Goal: Task Accomplishment & Management: Manage account settings

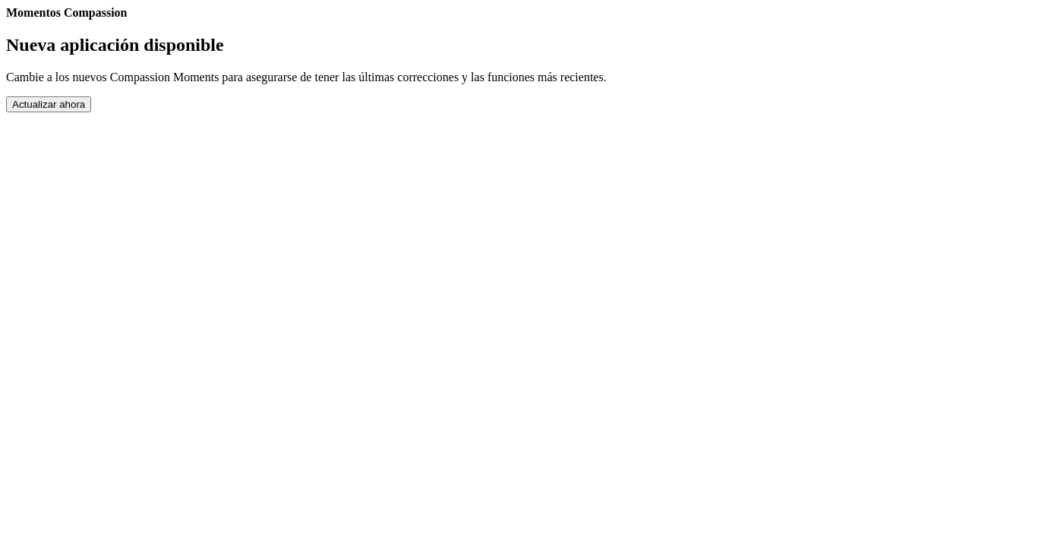
click at [91, 112] on button "Actualizar ahora" at bounding box center [48, 104] width 85 height 16
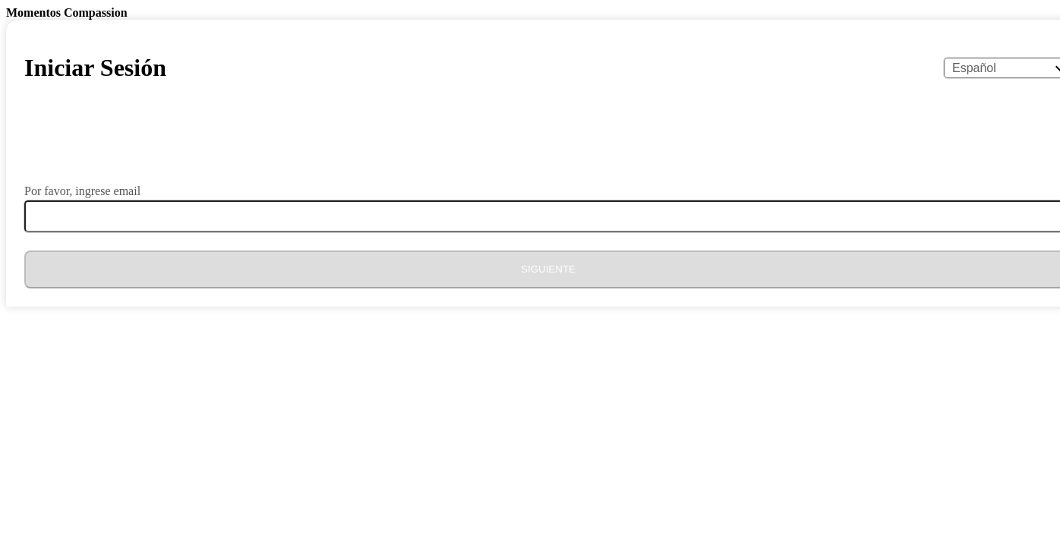
select select "es"
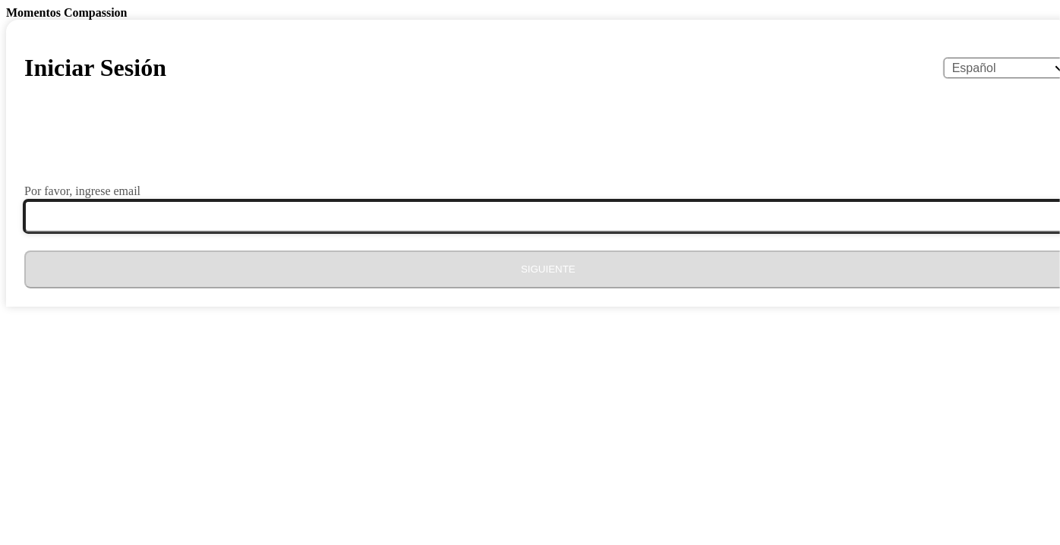
click at [372, 232] on input "Por favor, ingrese email" at bounding box center [557, 217] width 1067 height 32
type input "[EMAIL_ADDRESS][DOMAIN_NAME]"
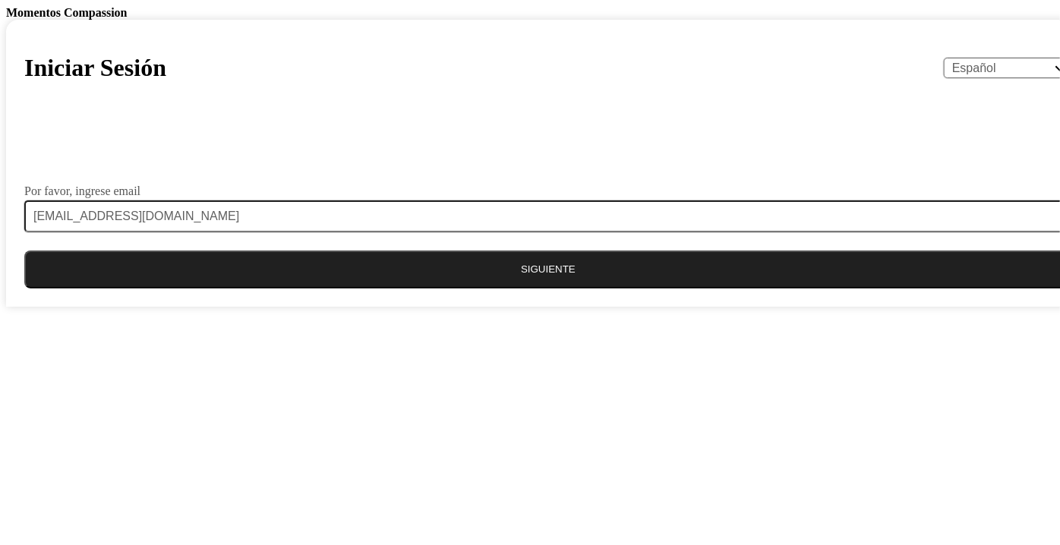
click at [504, 289] on button "Siguiente" at bounding box center [548, 270] width 1048 height 38
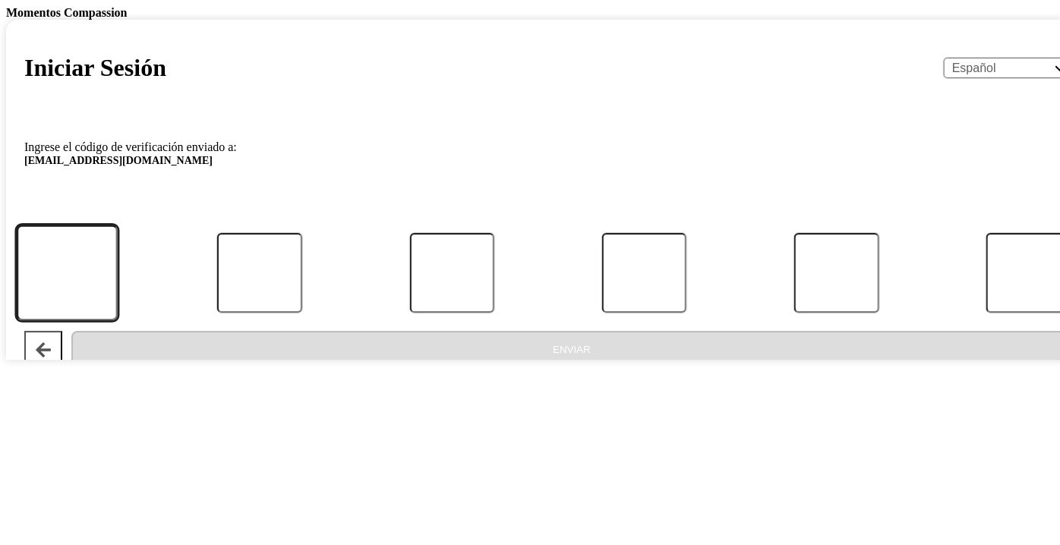
click at [119, 321] on input "Código" at bounding box center [68, 273] width 102 height 96
paste input "687131"
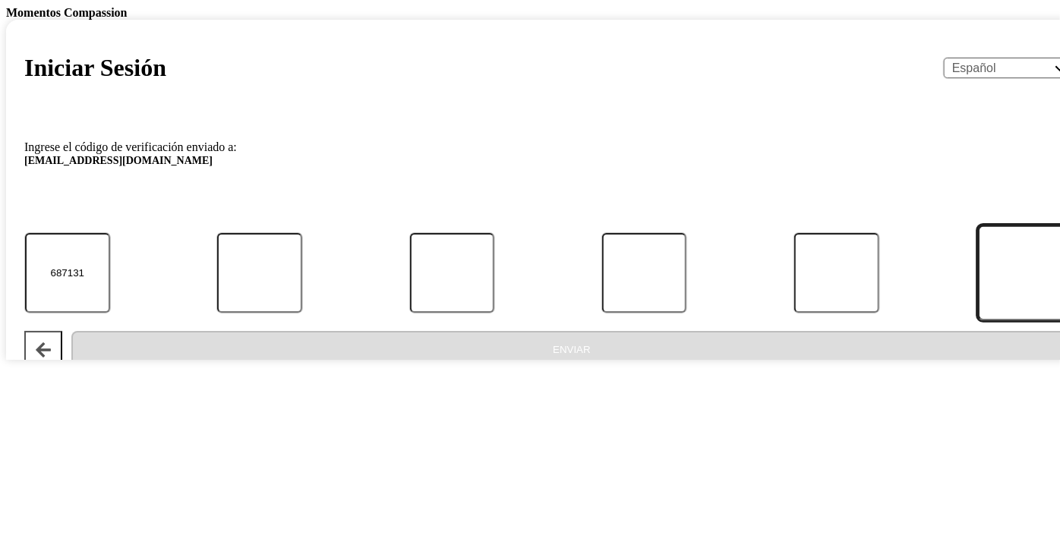
type input "6"
type input "8"
type input "7"
type input "1"
type input "3"
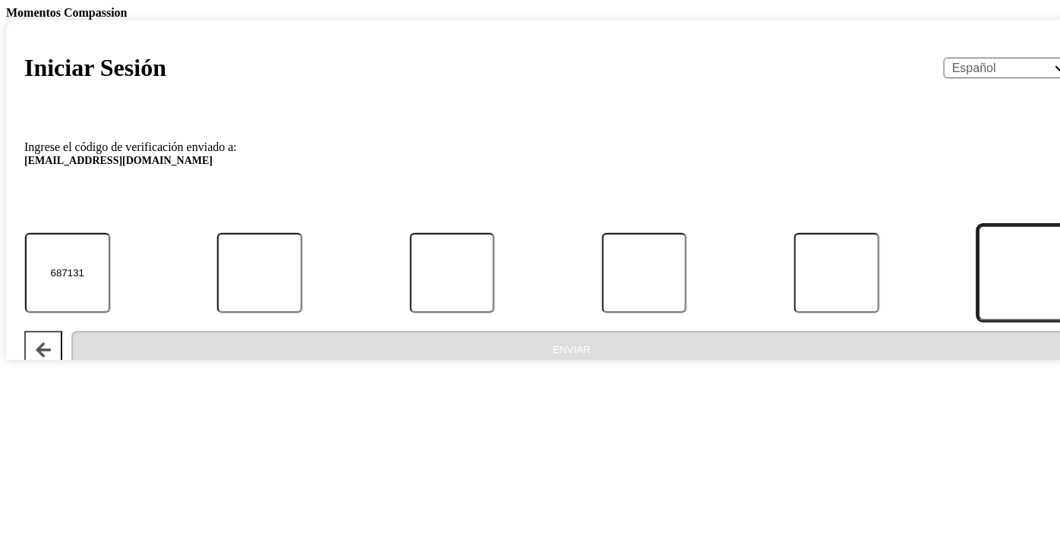
type input "1"
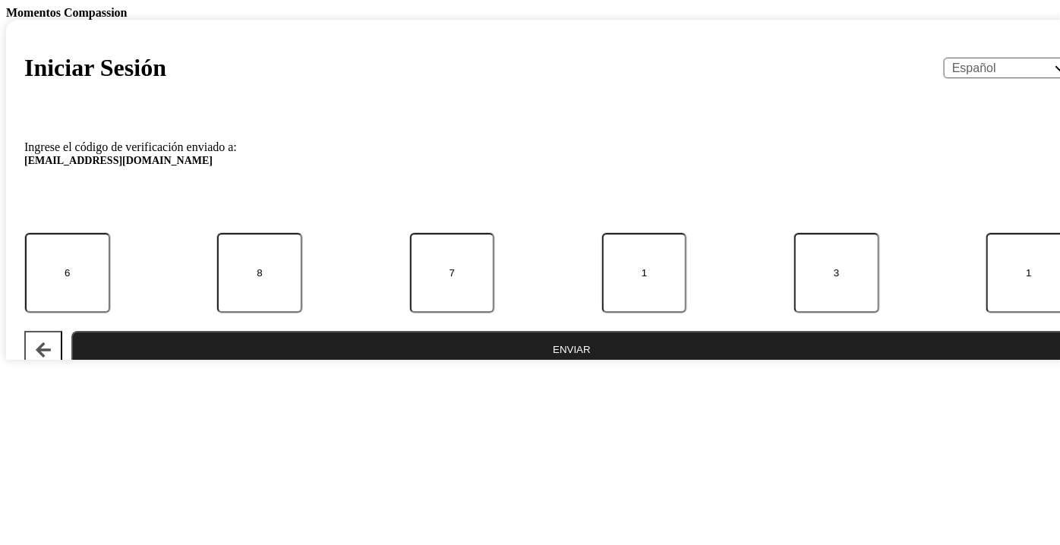
click at [536, 369] on button "Enviar" at bounding box center [571, 350] width 1001 height 38
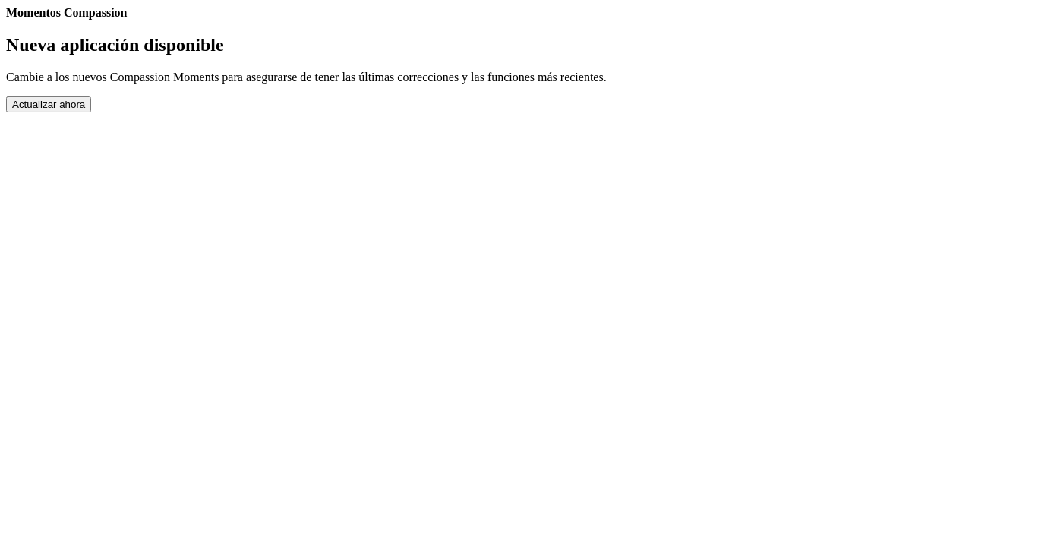
click at [91, 112] on button "Actualizar ahora" at bounding box center [48, 104] width 85 height 16
